Goal: Find specific page/section: Find specific page/section

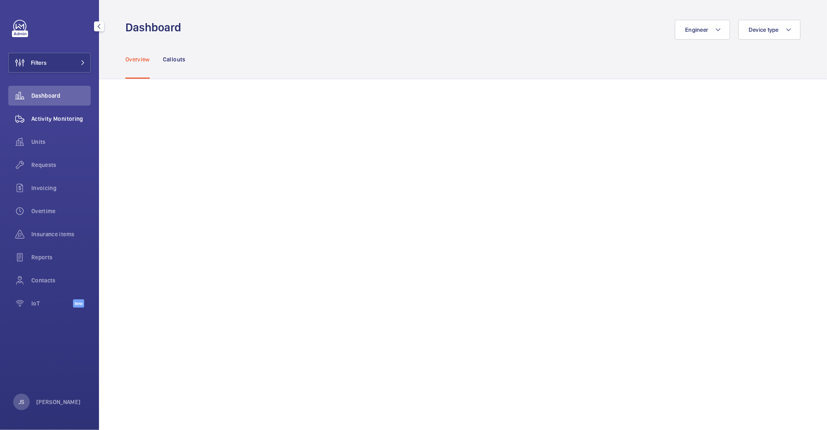
click at [49, 117] on span "Activity Monitoring" at bounding box center [60, 119] width 59 height 8
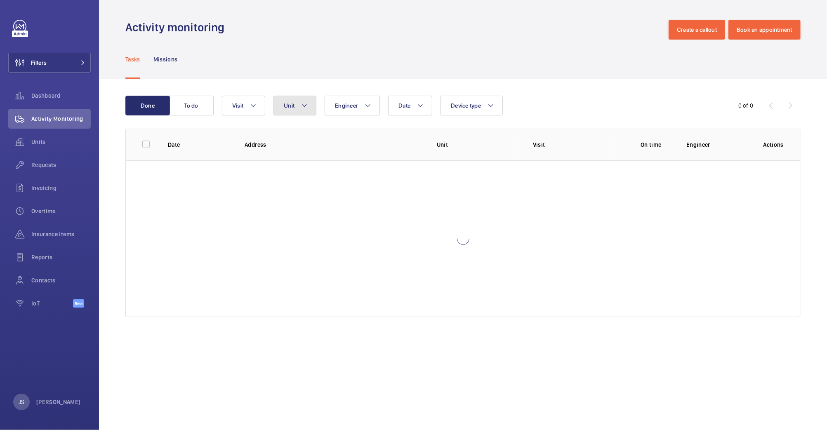
click at [308, 105] on button "Unit" at bounding box center [294, 106] width 43 height 20
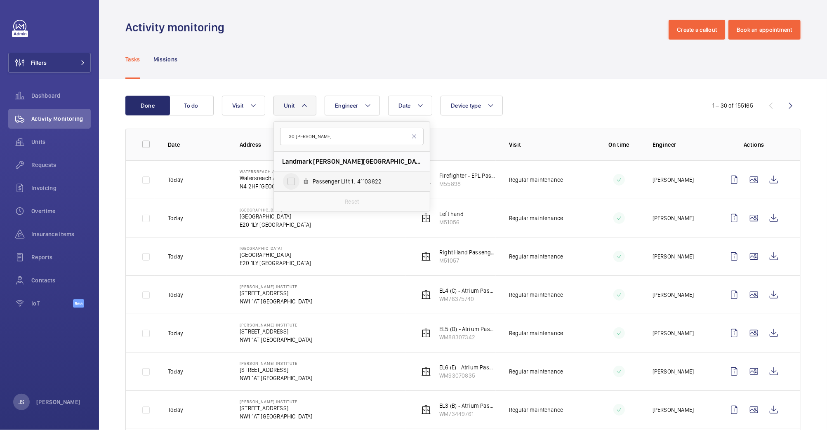
type input "30 [PERSON_NAME]"
click at [290, 180] on input "Passenger Lift 1 , 41103822" at bounding box center [291, 181] width 16 height 16
checkbox input "true"
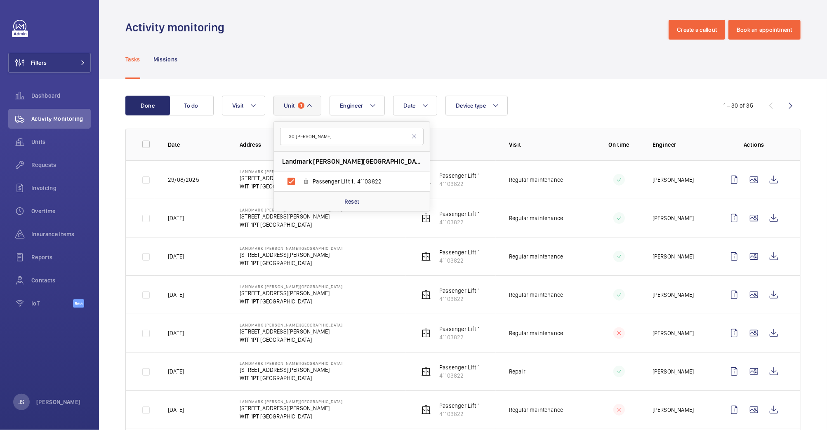
click at [350, 49] on div "Tasks Missions" at bounding box center [462, 59] width 675 height 39
